Goal: Task Accomplishment & Management: Manage account settings

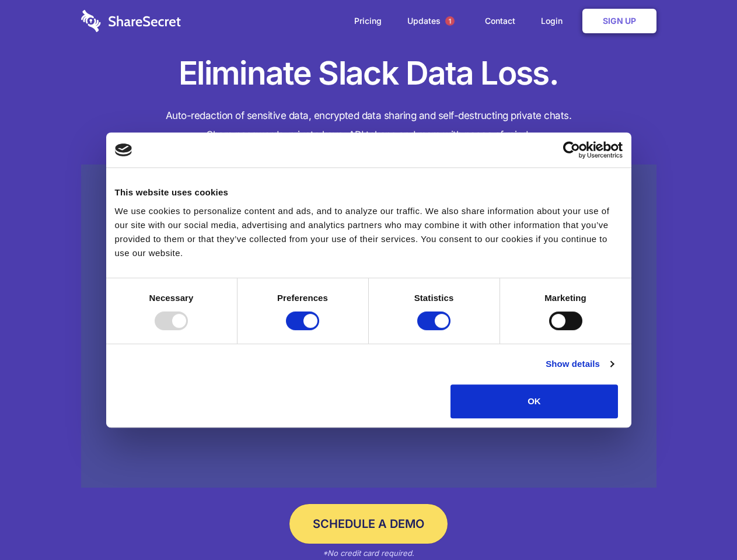
click at [188, 330] on div at bounding box center [171, 321] width 33 height 19
click at [319, 330] on input "Preferences" at bounding box center [302, 321] width 33 height 19
checkbox input "false"
click at [435, 330] on input "Statistics" at bounding box center [433, 321] width 33 height 19
checkbox input "false"
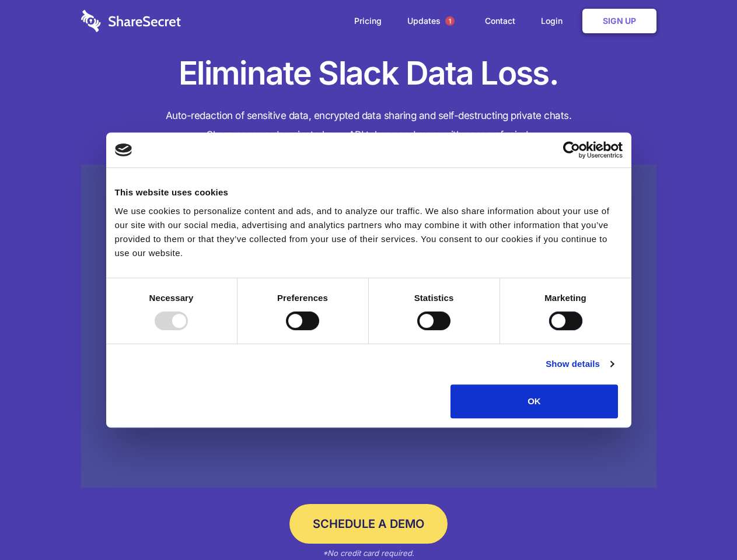
click at [549, 330] on input "Marketing" at bounding box center [565, 321] width 33 height 19
checkbox input "true"
